Goal: Task Accomplishment & Management: Manage account settings

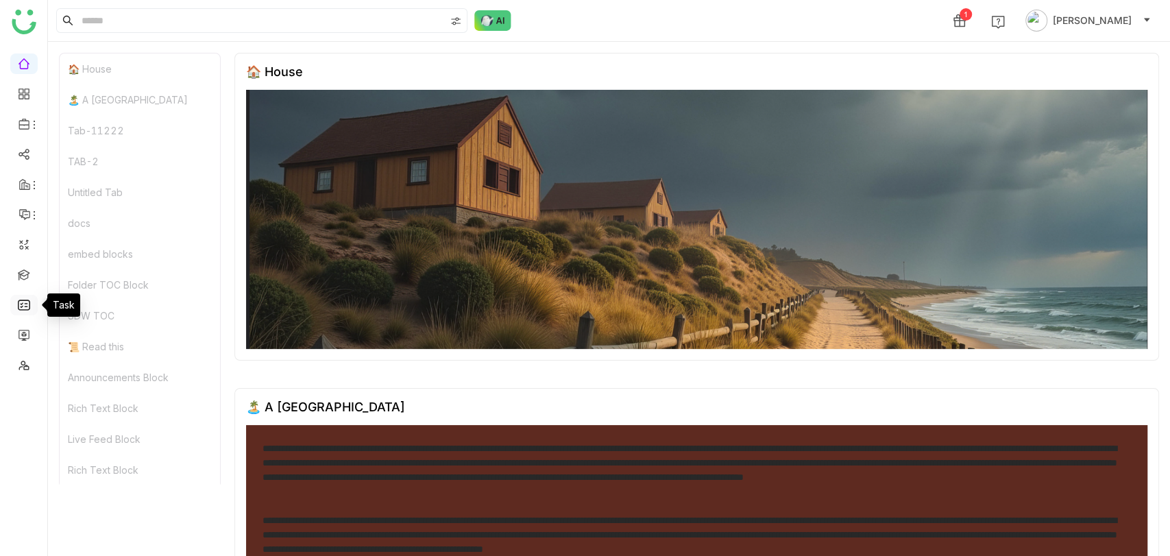
click at [29, 308] on link at bounding box center [24, 304] width 12 height 12
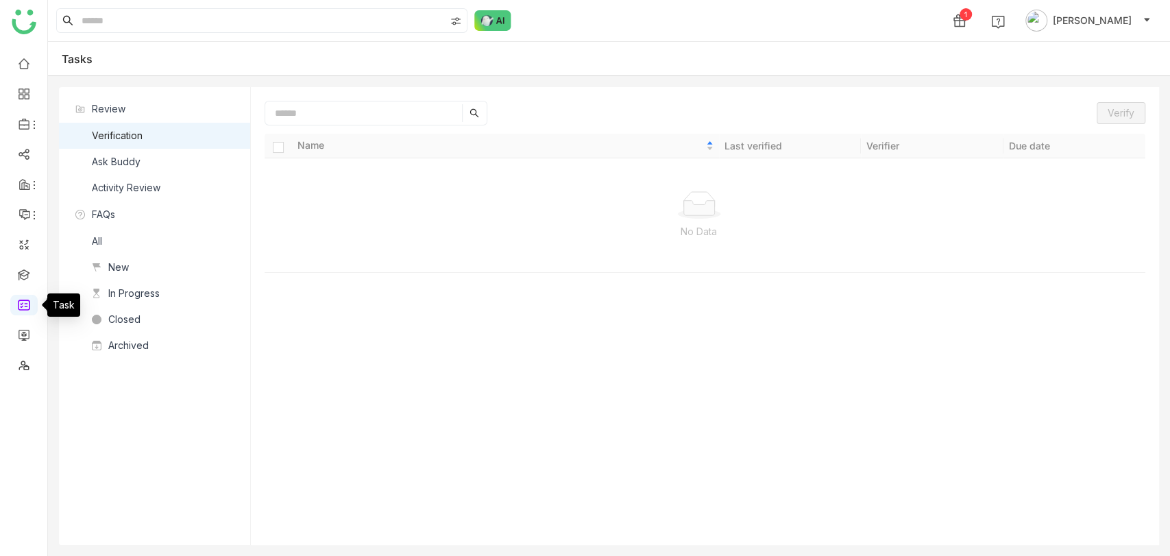
click at [29, 308] on link at bounding box center [24, 304] width 12 height 12
click at [123, 160] on div "Ask Buddy" at bounding box center [116, 161] width 49 height 15
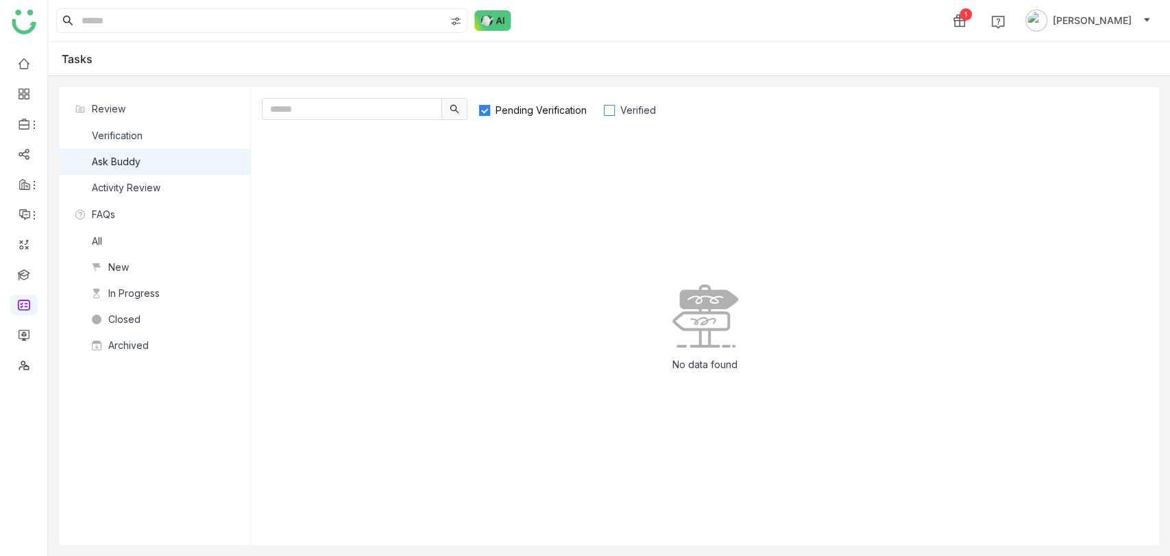
click at [647, 103] on label "Verified" at bounding box center [636, 109] width 66 height 22
